Goal: Transaction & Acquisition: Purchase product/service

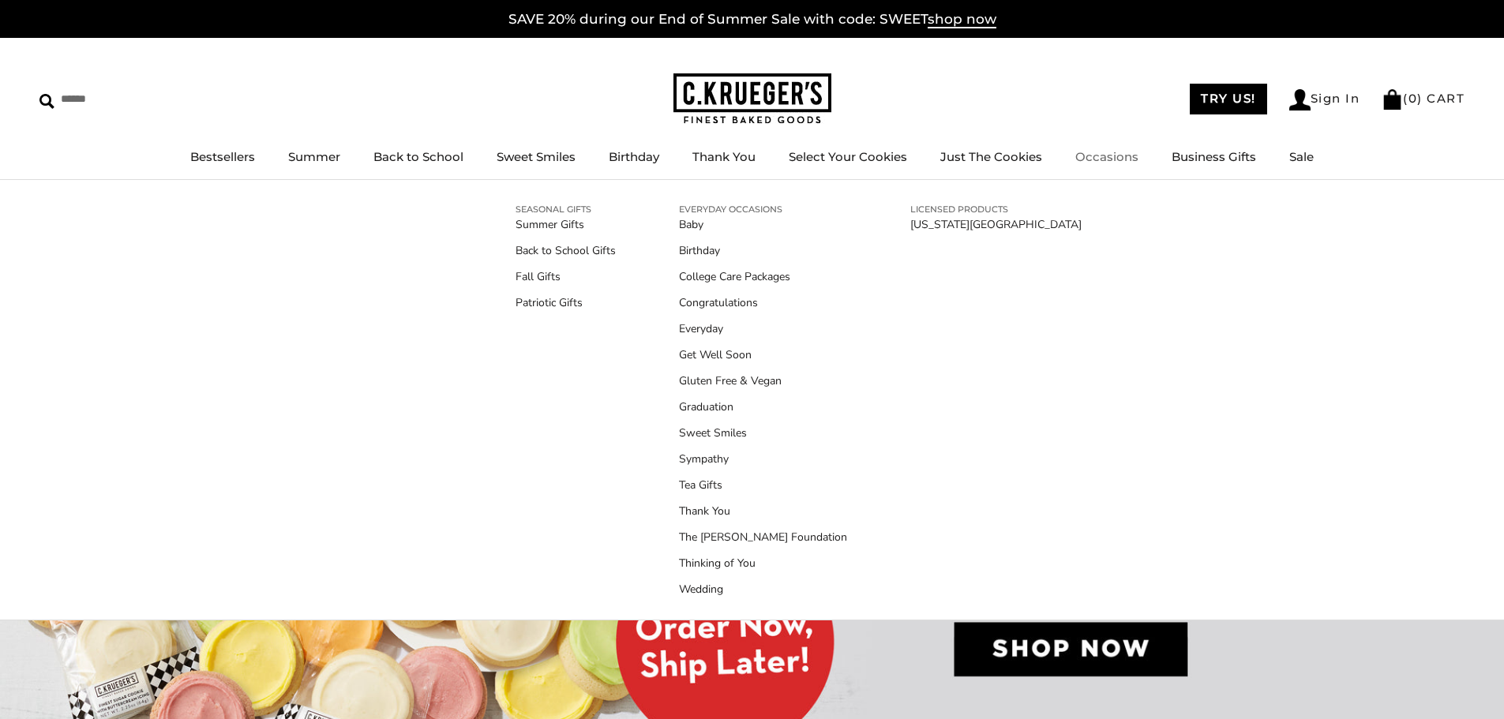
click at [1105, 153] on link "Occasions" at bounding box center [1106, 156] width 63 height 15
click at [535, 272] on link "Fall Gifts" at bounding box center [566, 276] width 100 height 17
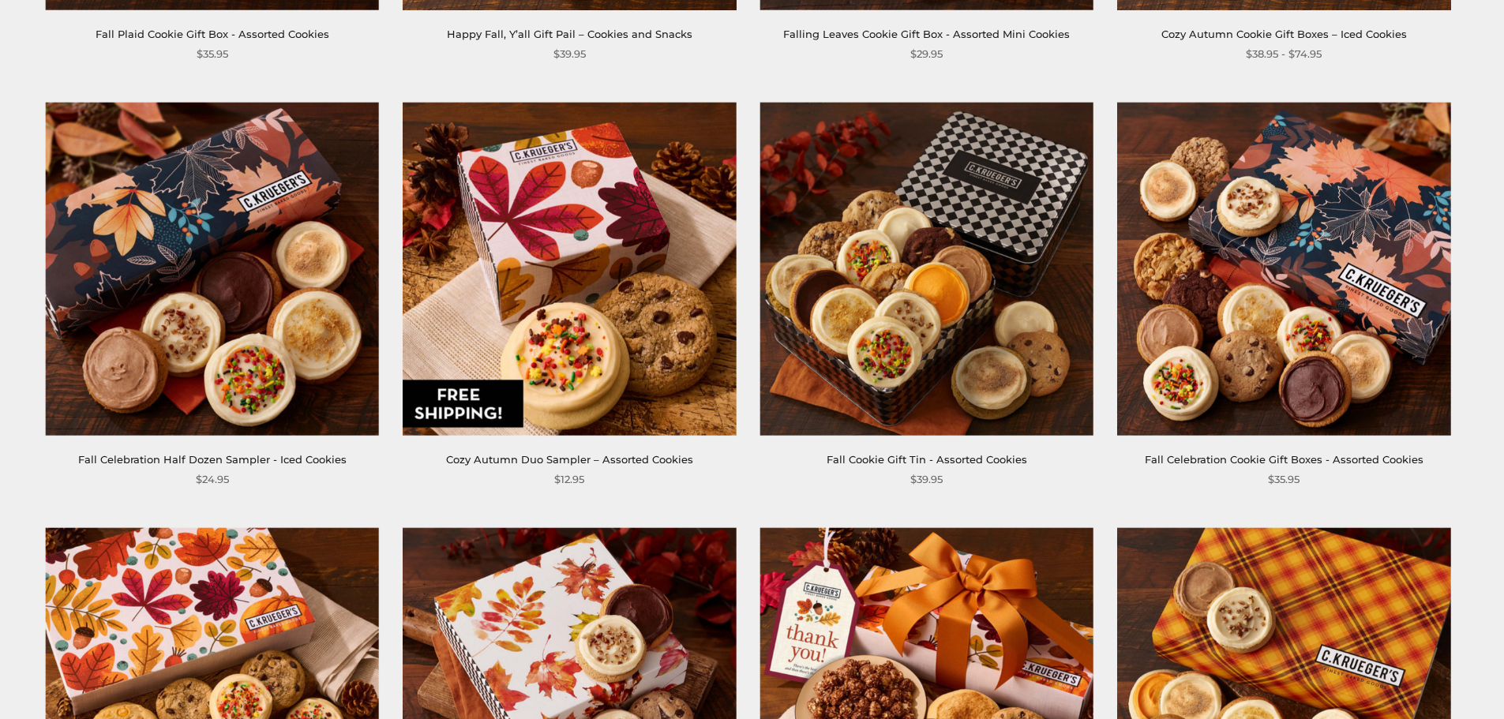
scroll to position [1105, 0]
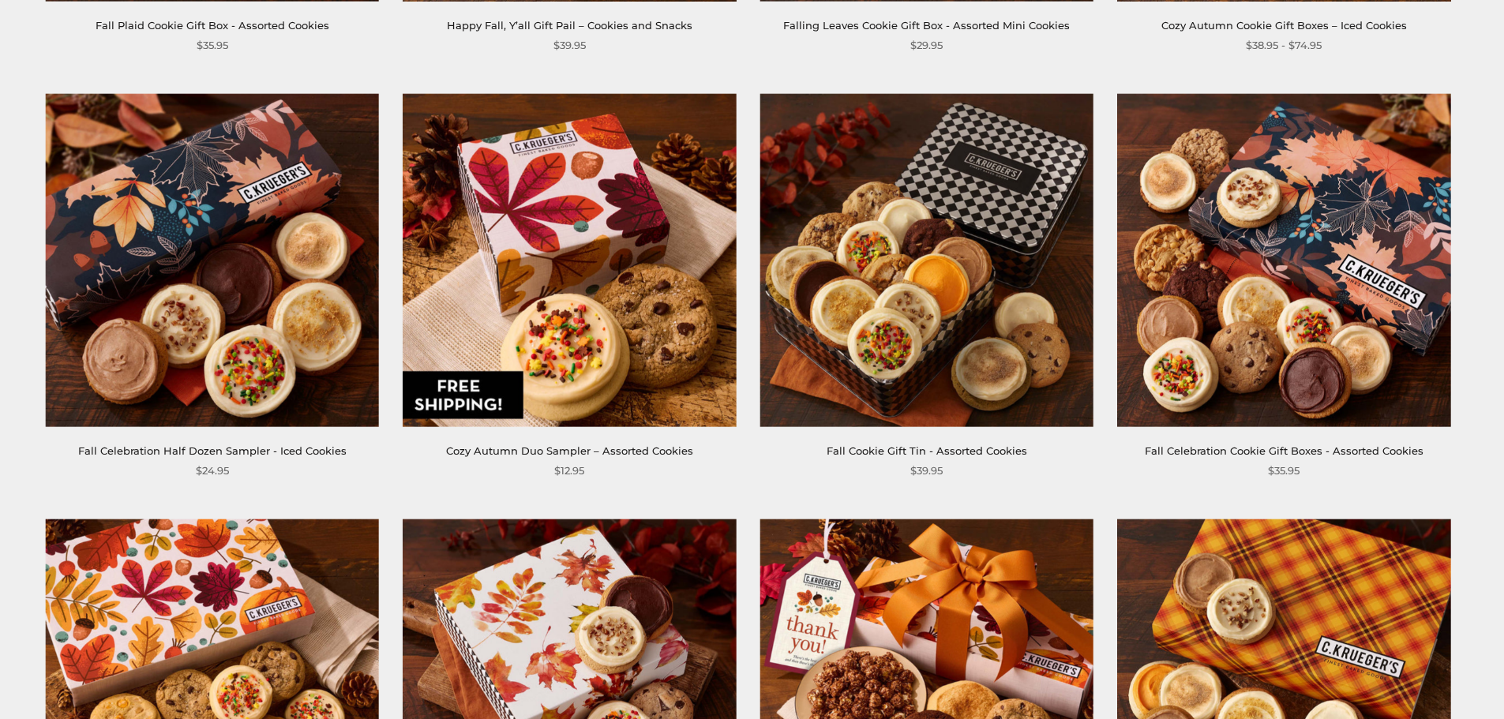
click at [173, 454] on link "Fall Celebration Half Dozen Sampler - Iced Cookies" at bounding box center [212, 451] width 268 height 13
